Goal: Information Seeking & Learning: Find specific fact

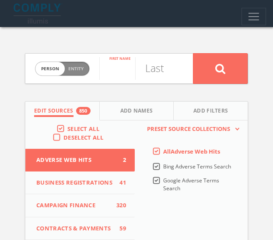
click at [122, 69] on input "text" at bounding box center [117, 68] width 36 height 23
type input "Marcus"
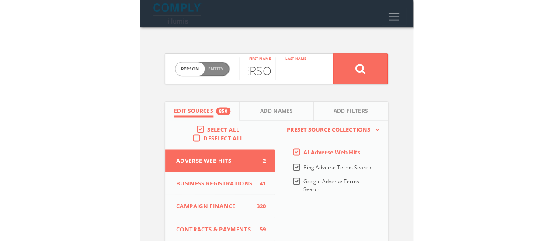
scroll to position [0, 0]
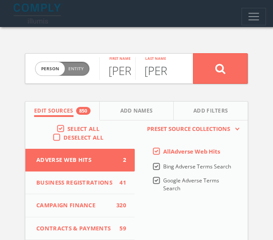
type input "Mills"
click at [193, 53] on button at bounding box center [220, 68] width 55 height 31
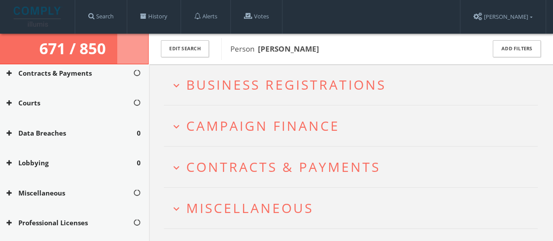
scroll to position [275, 0]
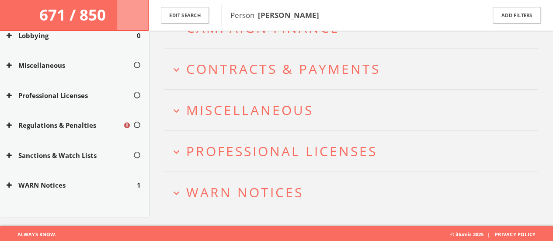
click at [207, 192] on span "WARN Notices" at bounding box center [244, 192] width 117 height 18
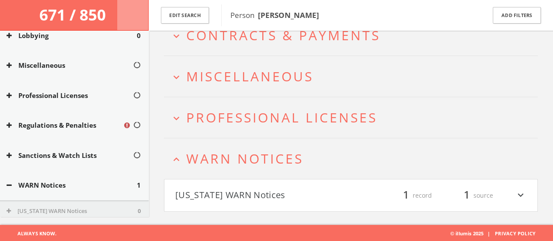
click at [214, 189] on button "California WARN Notices" at bounding box center [263, 195] width 176 height 15
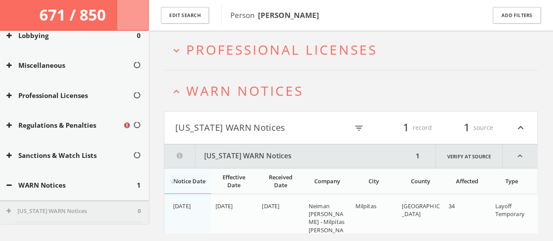
scroll to position [225, 0]
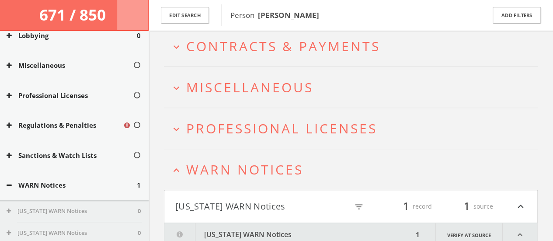
click at [192, 119] on span "Professional Licenses" at bounding box center [281, 128] width 191 height 18
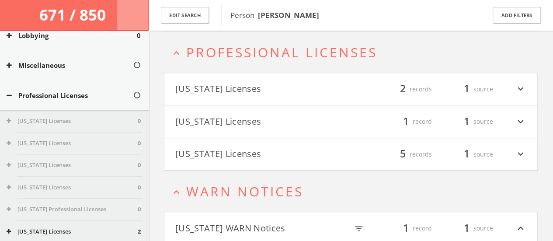
click at [201, 162] on html "Search History Alerts Votes Lindsay Steinberg Edit Profile Change Password Secu…" at bounding box center [276, 81] width 553 height 565
click at [197, 151] on button "Texas Licenses" at bounding box center [263, 154] width 176 height 15
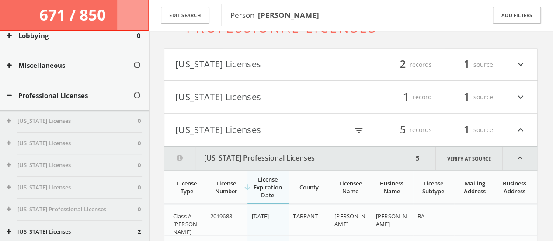
click at [192, 101] on button "Iowa Licenses" at bounding box center [263, 97] width 176 height 15
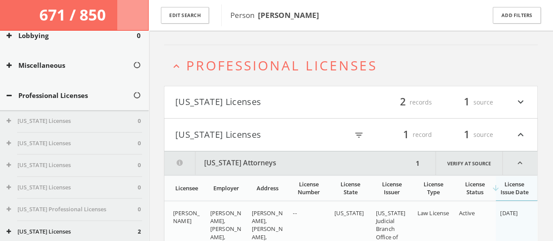
click at [193, 110] on h4 "Florida Licenses filter_list 2 records 1 source expand_more" at bounding box center [350, 102] width 373 height 32
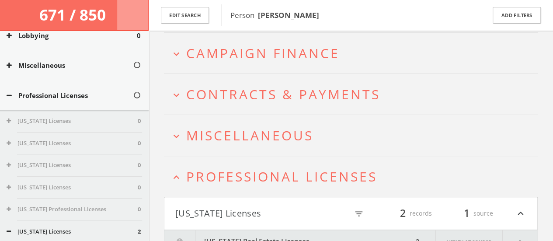
click at [185, 121] on h2 "expand_more Miscellaneous" at bounding box center [350, 135] width 373 height 41
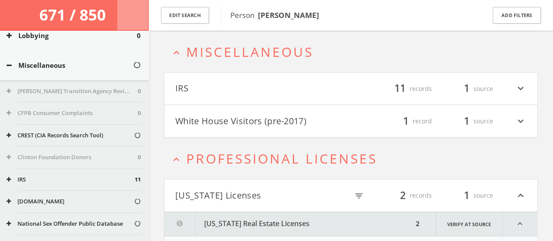
click at [190, 122] on button "White House Visitors (pre-2017)" at bounding box center [263, 121] width 176 height 15
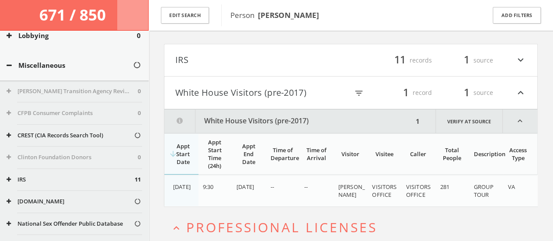
click at [201, 57] on button "IRS" at bounding box center [263, 60] width 176 height 15
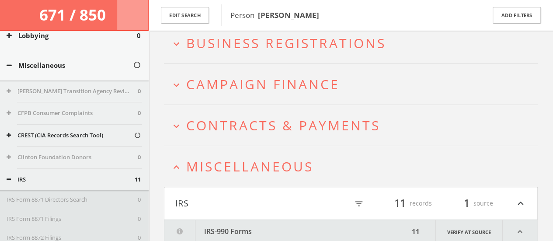
scroll to position [45, 0]
click at [191, 124] on span "Contracts & Payments" at bounding box center [283, 126] width 194 height 18
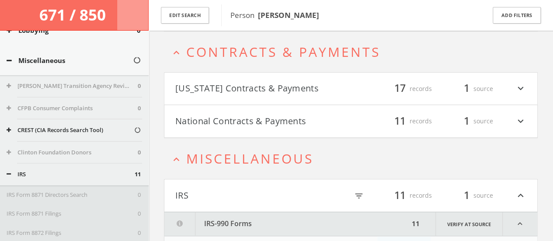
click at [180, 116] on button "National Contracts & Payments" at bounding box center [263, 121] width 176 height 15
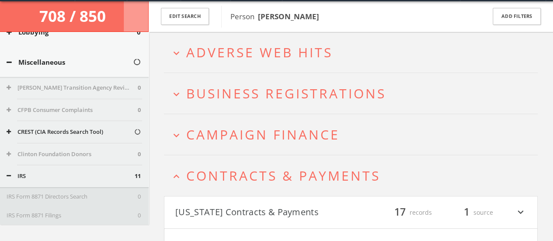
scroll to position [14, 0]
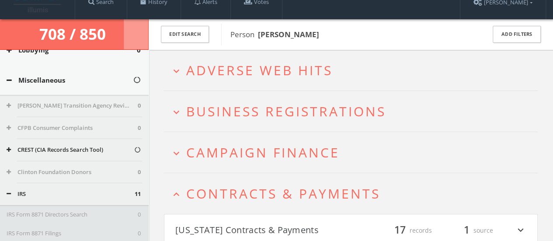
click at [197, 154] on span "Campaign Finance" at bounding box center [262, 152] width 153 height 18
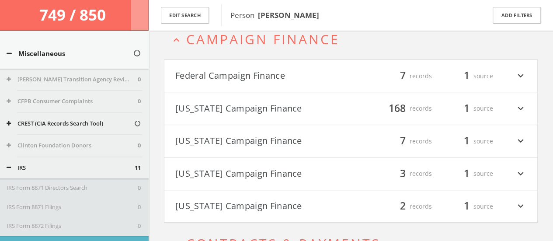
click at [207, 209] on button "[US_STATE] Campaign Finance" at bounding box center [263, 206] width 176 height 15
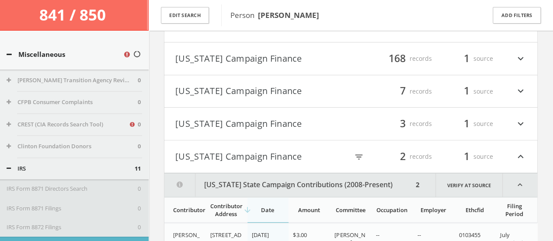
scroll to position [181, 0]
click at [205, 133] on h4 "Texas Campaign Finance filter_list 3 records 1 source expand_more" at bounding box center [350, 124] width 373 height 32
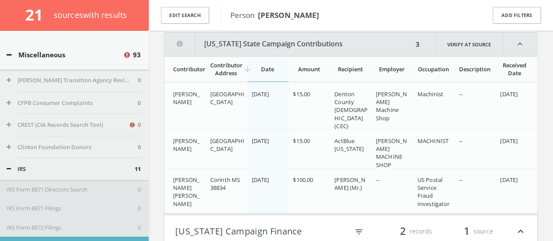
scroll to position [160, 0]
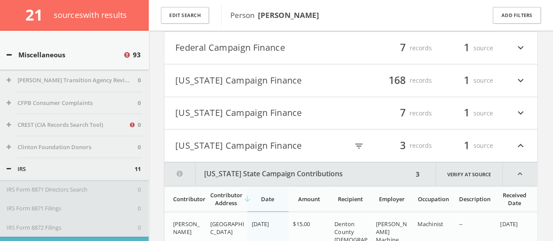
click at [200, 107] on button "[US_STATE] Campaign Finance" at bounding box center [263, 113] width 176 height 15
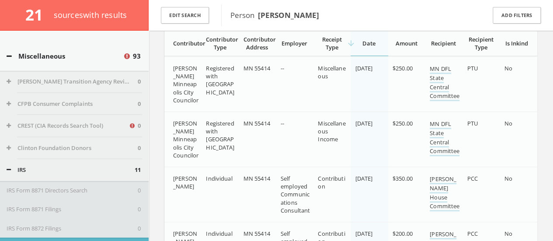
scroll to position [283, 0]
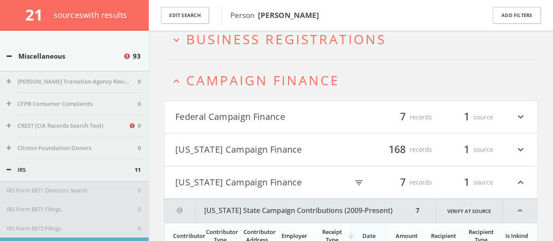
click at [207, 145] on button "[US_STATE] Campaign Finance" at bounding box center [263, 149] width 176 height 15
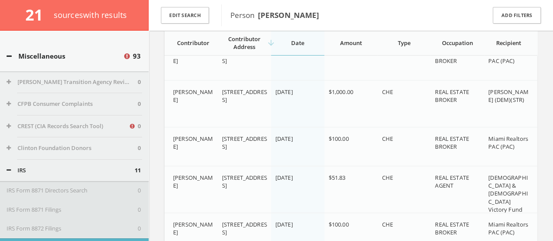
scroll to position [0, 0]
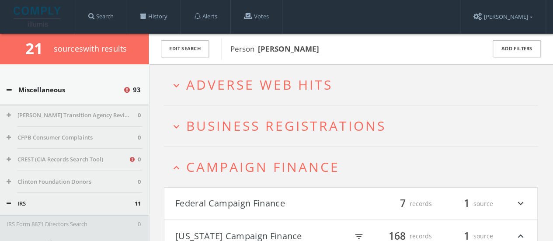
click at [244, 132] on span "Business Registrations" at bounding box center [286, 126] width 200 height 18
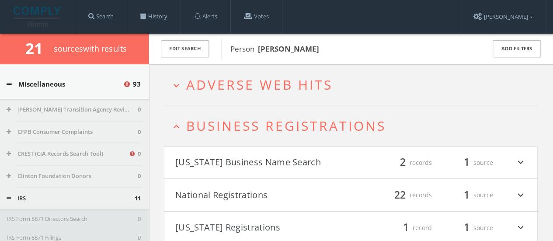
click at [205, 90] on span "Adverse Web Hits" at bounding box center [259, 85] width 146 height 18
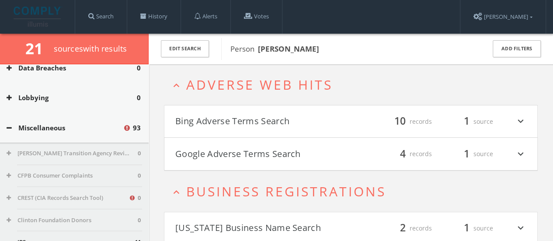
scroll to position [5717, 0]
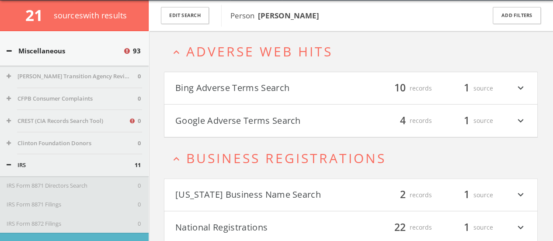
click at [213, 80] on h4 "Bing Adverse Terms Search filter_list 10 records 1 source expand_more" at bounding box center [350, 88] width 373 height 32
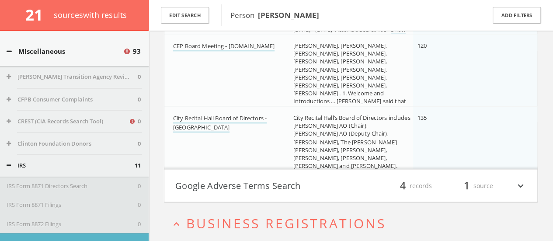
scroll to position [765, 0]
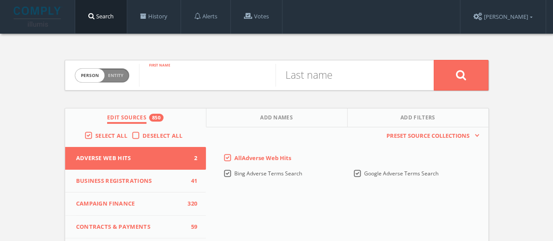
click at [216, 75] on input "text" at bounding box center [207, 75] width 136 height 23
type input "[PERSON_NAME]"
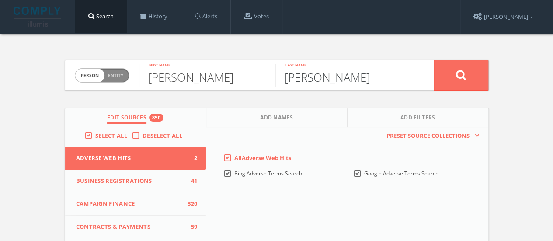
type input "[PERSON_NAME]"
click at [433, 60] on button at bounding box center [460, 75] width 55 height 31
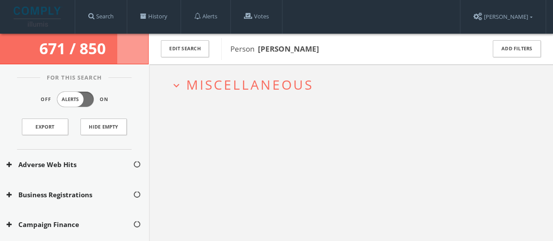
click at [253, 91] on span "Miscellaneous" at bounding box center [249, 85] width 127 height 18
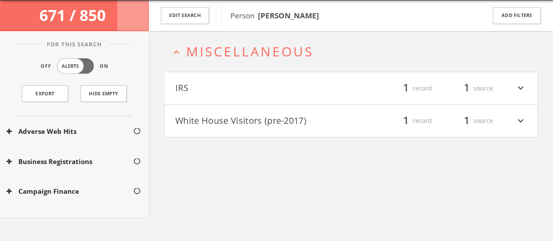
click at [222, 120] on button "White House Visitors (pre-2017)" at bounding box center [263, 120] width 176 height 15
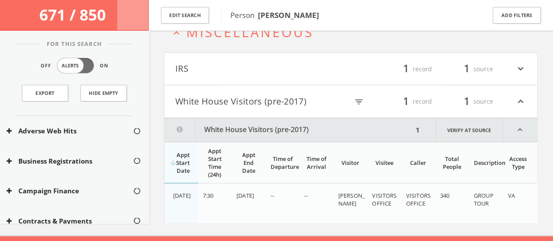
scroll to position [68, 0]
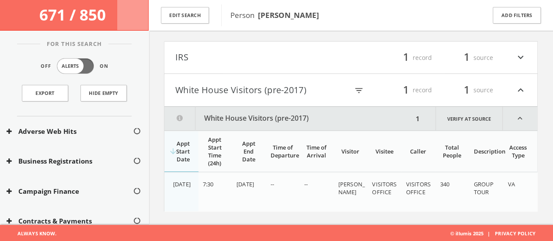
click at [207, 84] on button "White House Visitors (pre-2017)" at bounding box center [261, 90] width 173 height 15
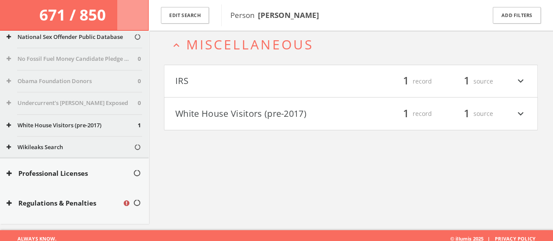
scroll to position [259, 0]
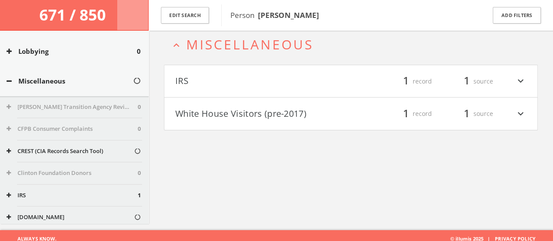
click at [32, 76] on button "Miscellaneous" at bounding box center [70, 81] width 126 height 10
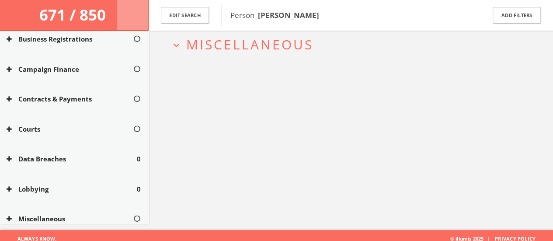
scroll to position [66, 0]
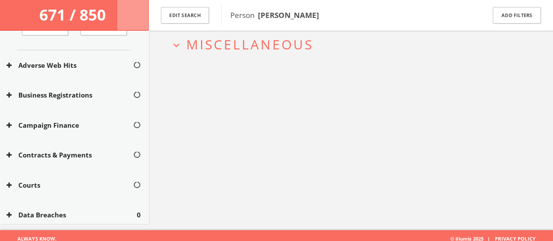
click at [57, 128] on button "Campaign Finance" at bounding box center [70, 125] width 126 height 10
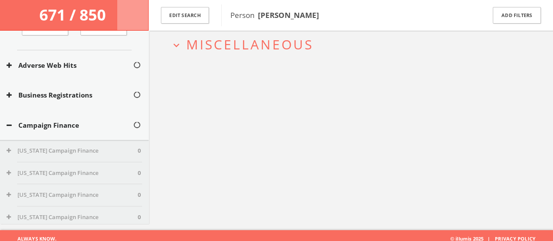
click at [57, 128] on button "Campaign Finance" at bounding box center [70, 125] width 126 height 10
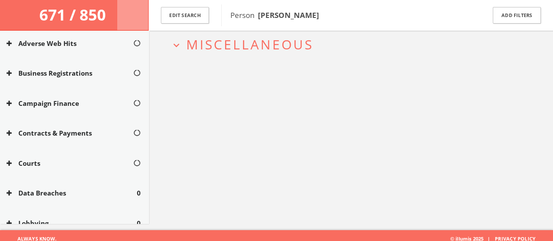
scroll to position [88, 0]
click at [34, 110] on div "Campaign Finance" at bounding box center [74, 103] width 149 height 30
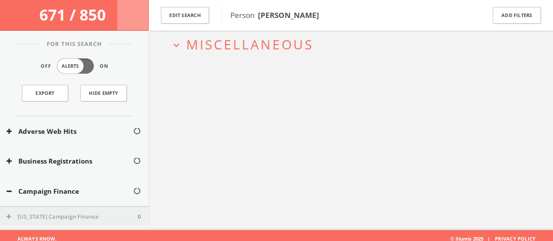
scroll to position [0, 0]
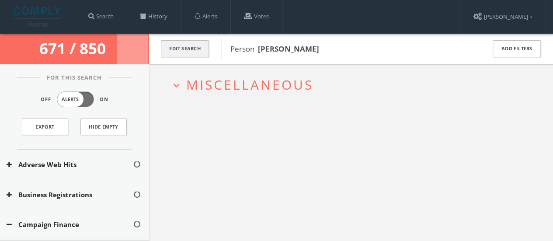
click at [176, 51] on button "Edit Search" at bounding box center [185, 48] width 48 height 17
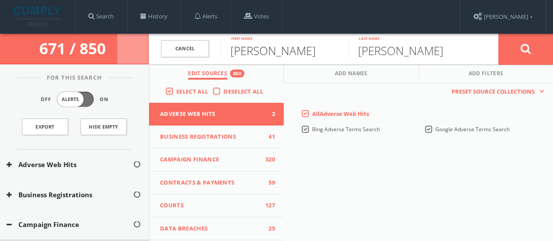
drag, startPoint x: 274, startPoint y: 52, endPoint x: 246, endPoint y: 48, distance: 28.6
click at [246, 48] on input "[PERSON_NAME]" at bounding box center [285, 48] width 128 height 23
type input "Pat"
click at [498, 33] on button at bounding box center [525, 48] width 55 height 31
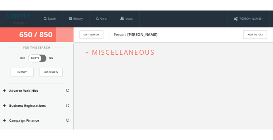
scroll to position [2, 0]
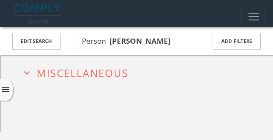
click at [50, 86] on h2 "expand_more Miscellaneous" at bounding box center [152, 72] width 262 height 34
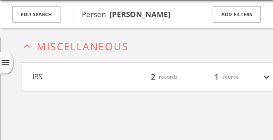
scroll to position [27, 0]
